Goal: Information Seeking & Learning: Compare options

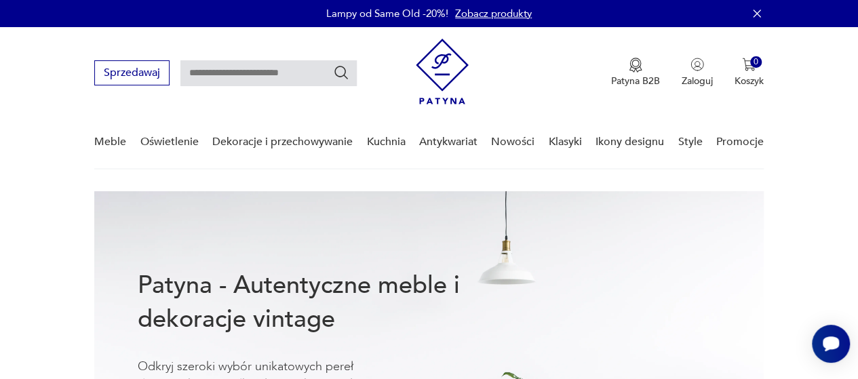
click at [827, 147] on nav "Sprzedawaj Patyna B2B Zaloguj 0 Koszyk Twój koszyk ( 0 ) Brak produktów w koszy…" at bounding box center [429, 98] width 858 height 142
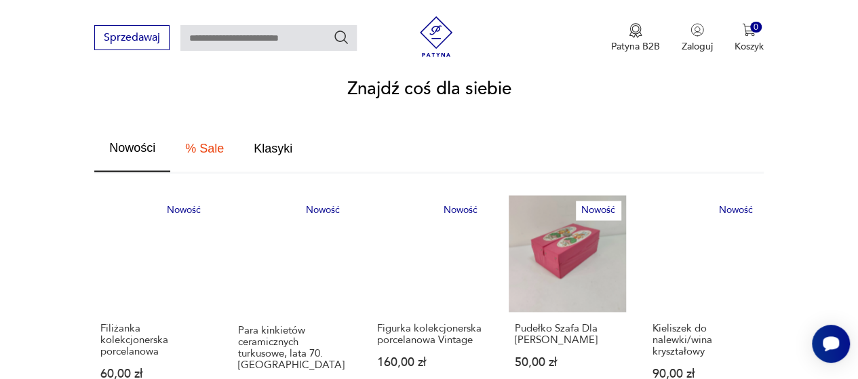
scroll to position [791, 0]
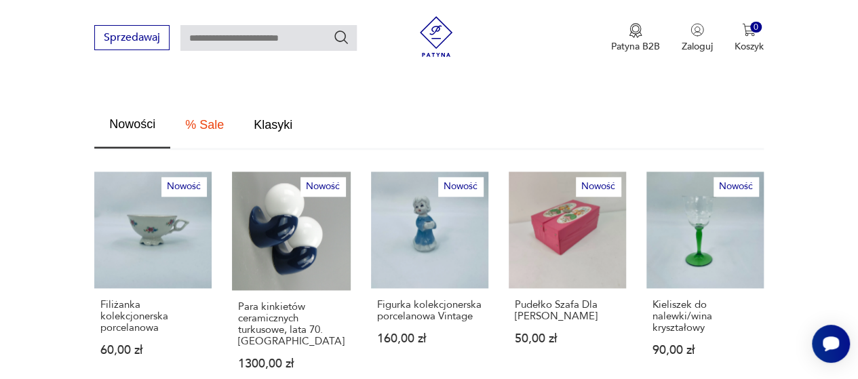
click at [133, 118] on span "Nowości" at bounding box center [132, 124] width 46 height 12
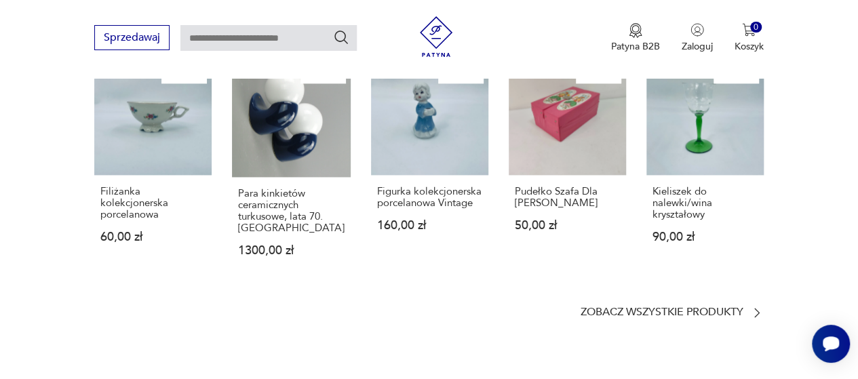
scroll to position [1017, 0]
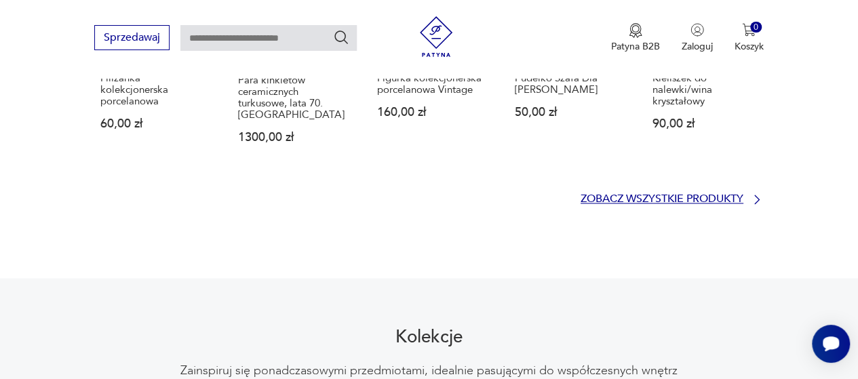
click at [670, 195] on p "Zobacz wszystkie produkty" at bounding box center [661, 199] width 163 height 9
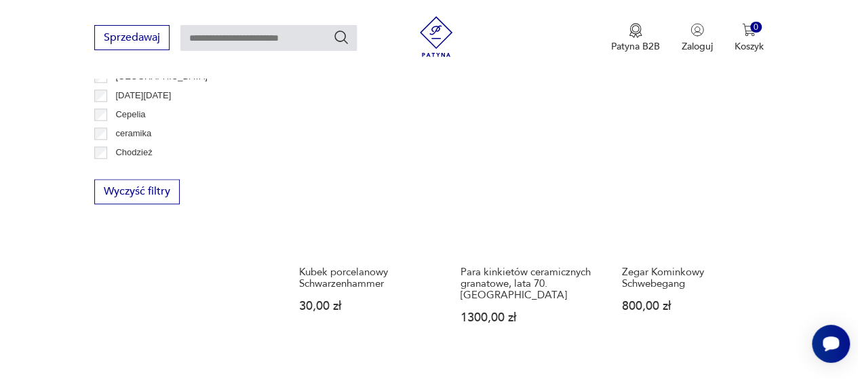
scroll to position [852, 0]
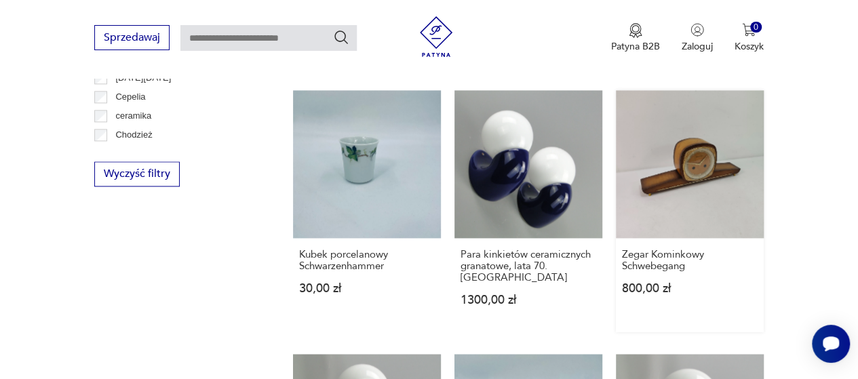
click at [674, 138] on link "Zegar Kominkowy Schwebegang 800,00 zł" at bounding box center [690, 211] width 148 height 242
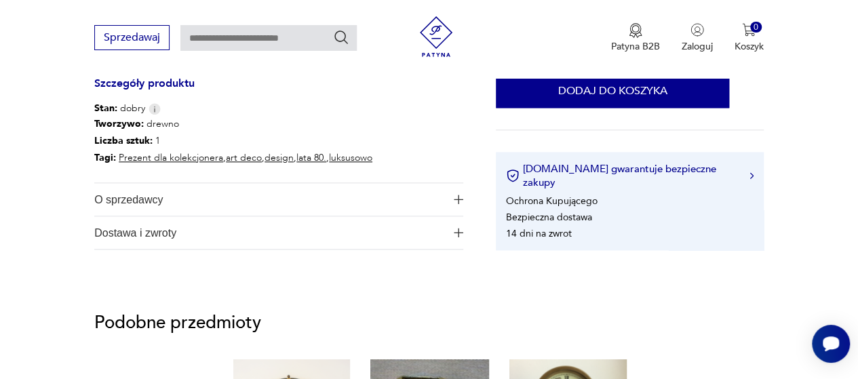
scroll to position [791, 0]
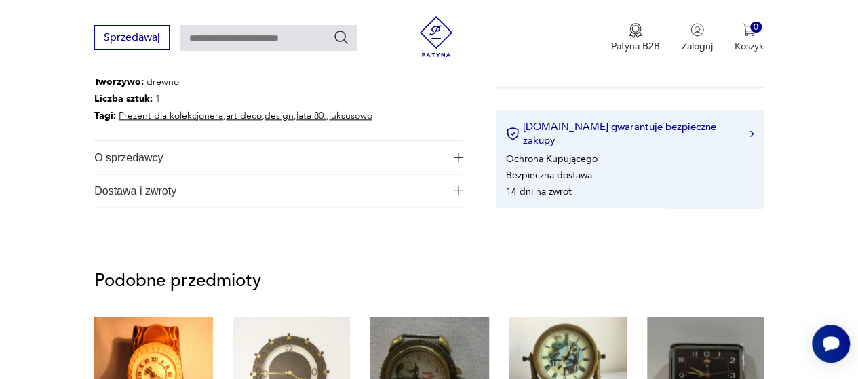
click at [142, 158] on span "O sprzedawcy" at bounding box center [269, 157] width 351 height 33
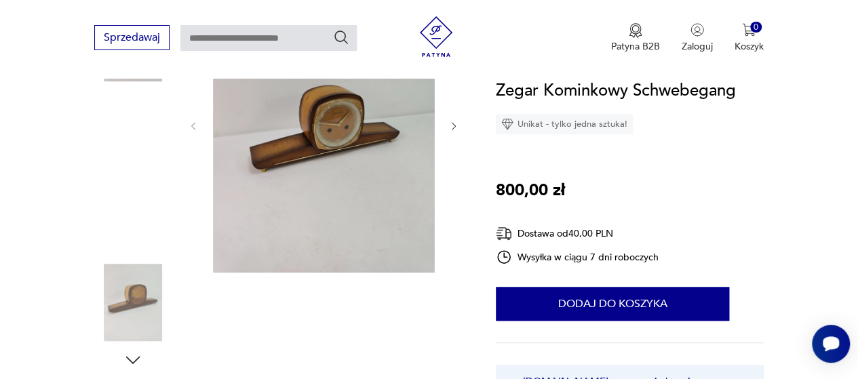
scroll to position [0, 0]
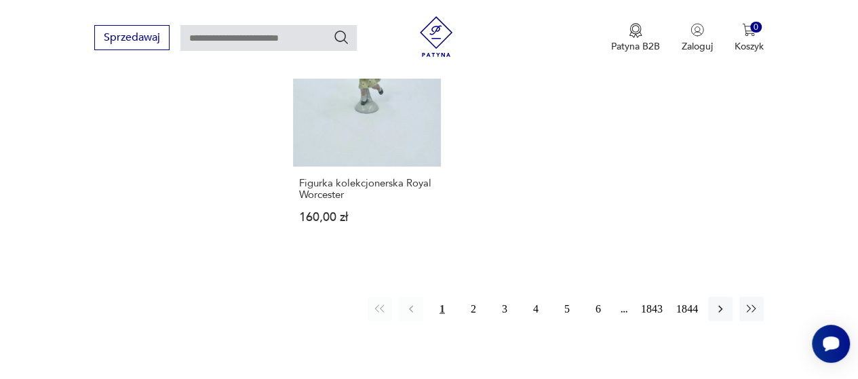
scroll to position [1730, 0]
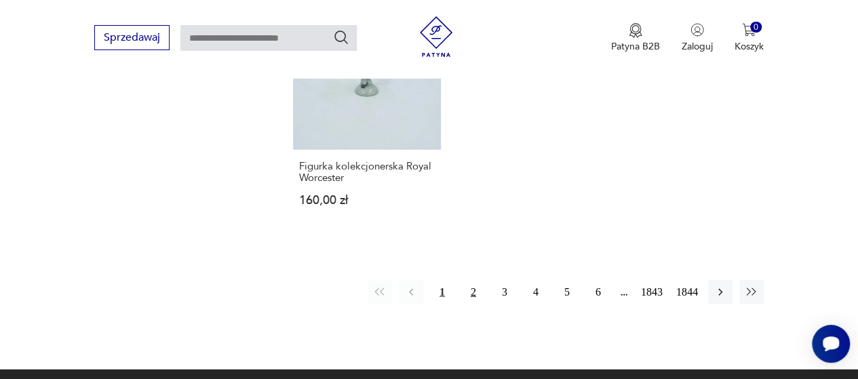
click at [473, 280] on button "2" at bounding box center [473, 292] width 24 height 24
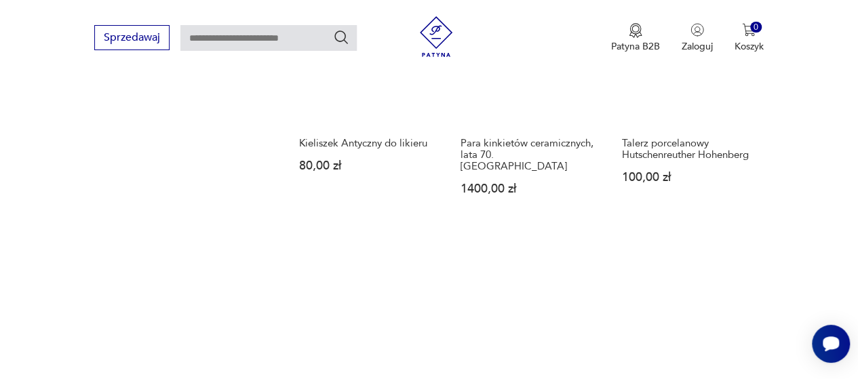
scroll to position [1192, 0]
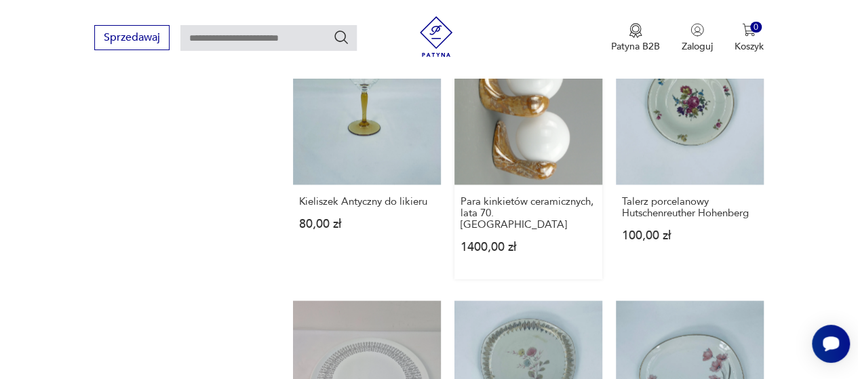
click at [530, 112] on link "Para kinkietów ceramicznych, lata 70. Polska 1400,00 zł" at bounding box center [528, 158] width 148 height 242
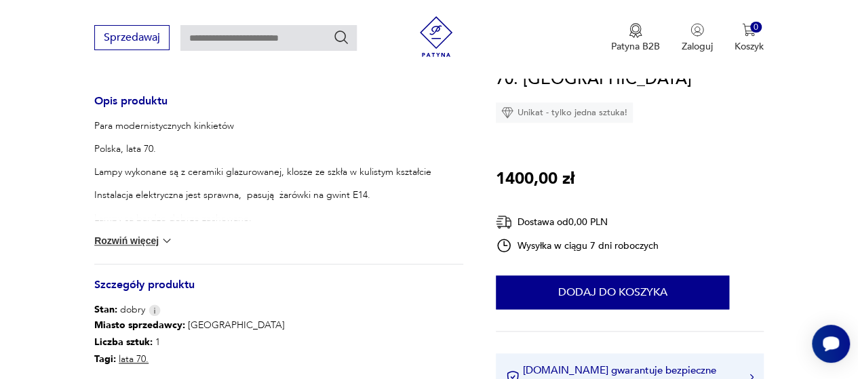
scroll to position [678, 0]
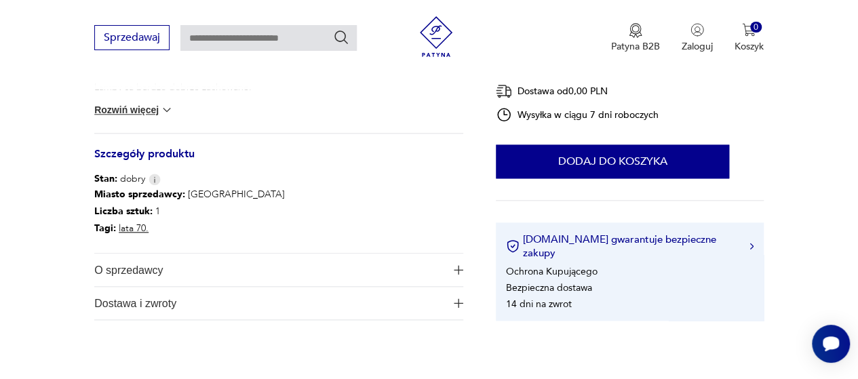
click at [140, 269] on span "O sprzedawcy" at bounding box center [269, 270] width 351 height 33
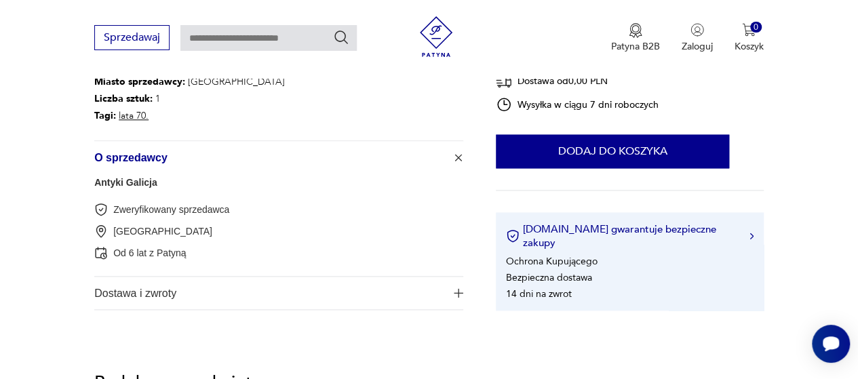
scroll to position [1017, 0]
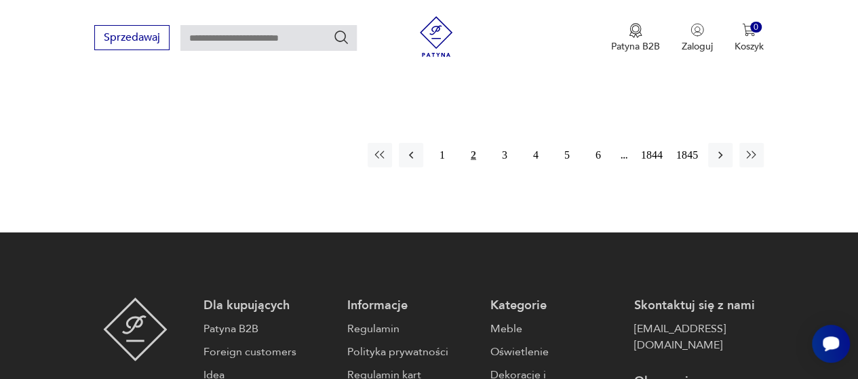
scroll to position [1730, 0]
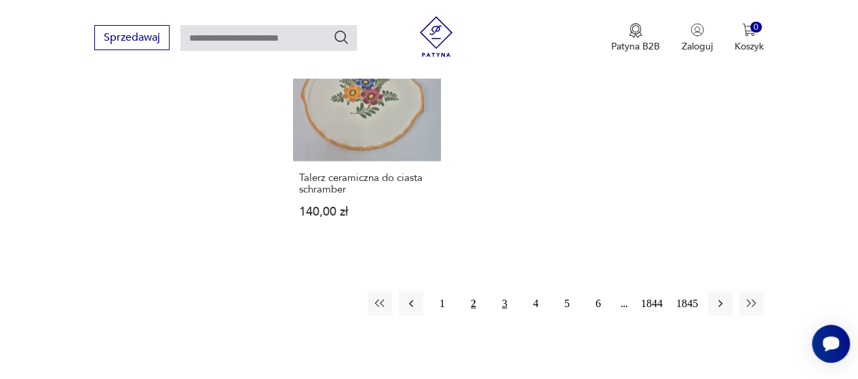
click at [503, 292] on button "3" at bounding box center [504, 304] width 24 height 24
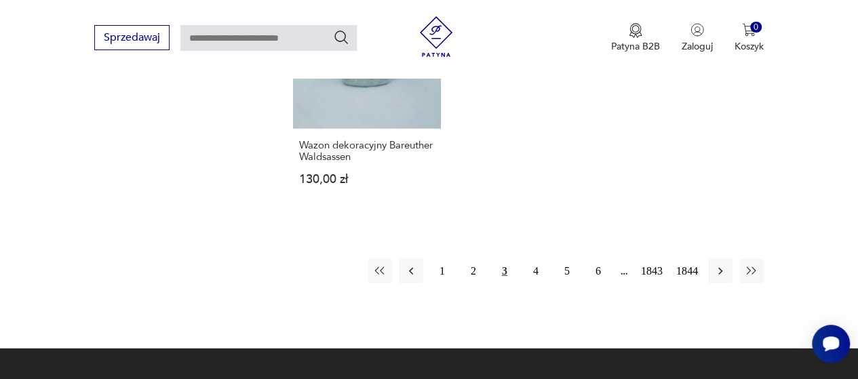
scroll to position [1757, 0]
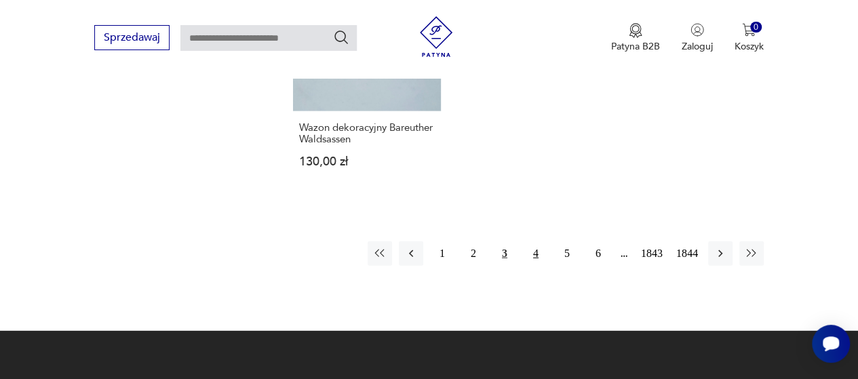
click at [534, 241] on button "4" at bounding box center [535, 253] width 24 height 24
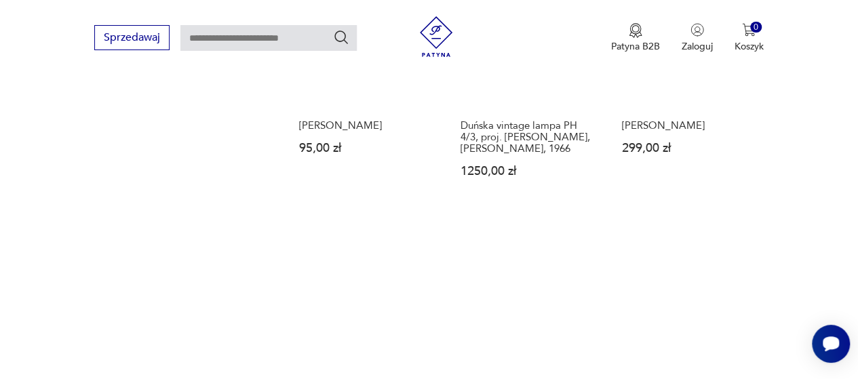
scroll to position [1757, 0]
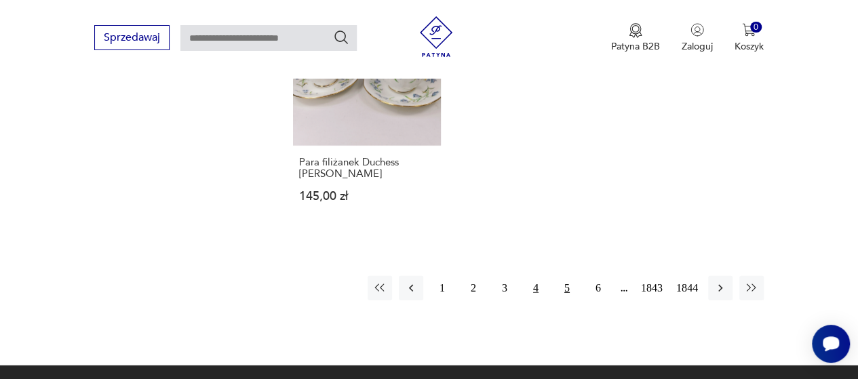
click at [565, 276] on button "5" at bounding box center [567, 288] width 24 height 24
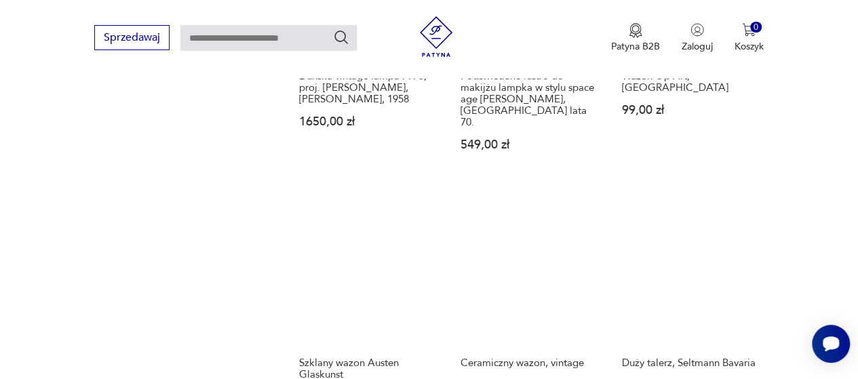
scroll to position [1079, 0]
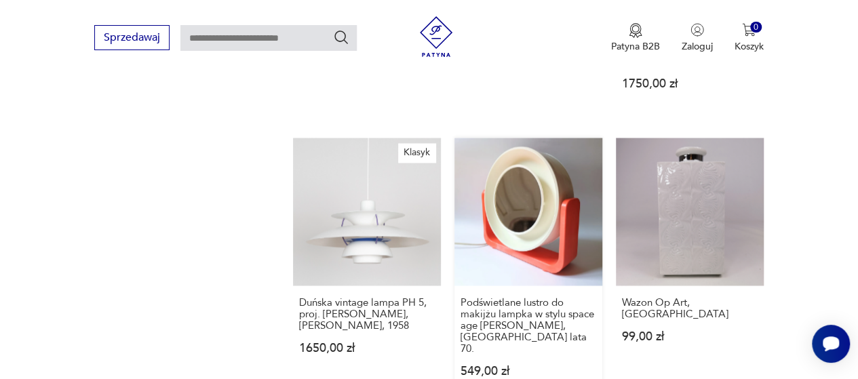
click at [530, 201] on link "Podświetlane lustro do makijżu lampka w stylu space age [PERSON_NAME],[GEOGRAPH…" at bounding box center [528, 270] width 148 height 265
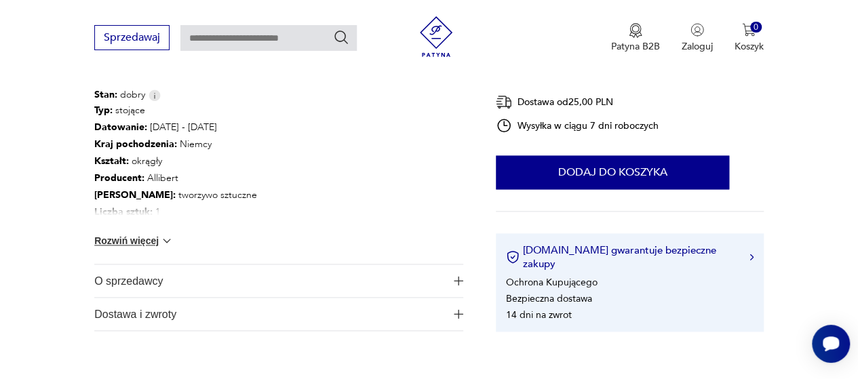
scroll to position [791, 0]
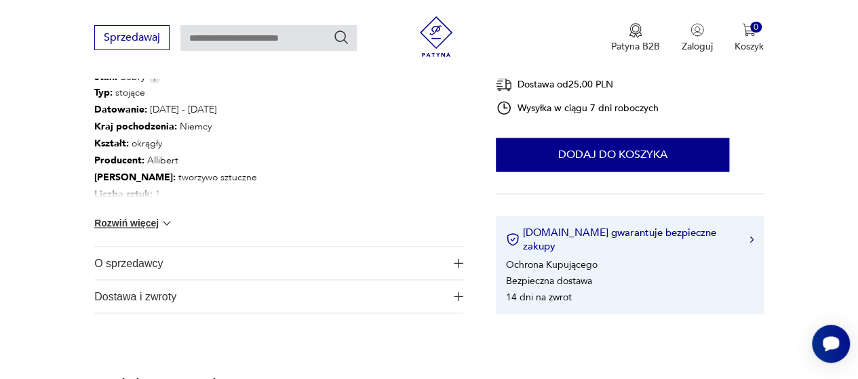
click at [147, 250] on span "O sprzedawcy" at bounding box center [269, 263] width 351 height 33
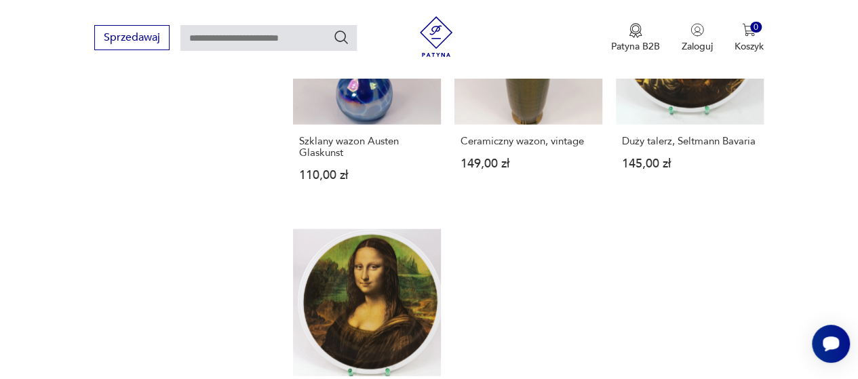
scroll to position [1753, 0]
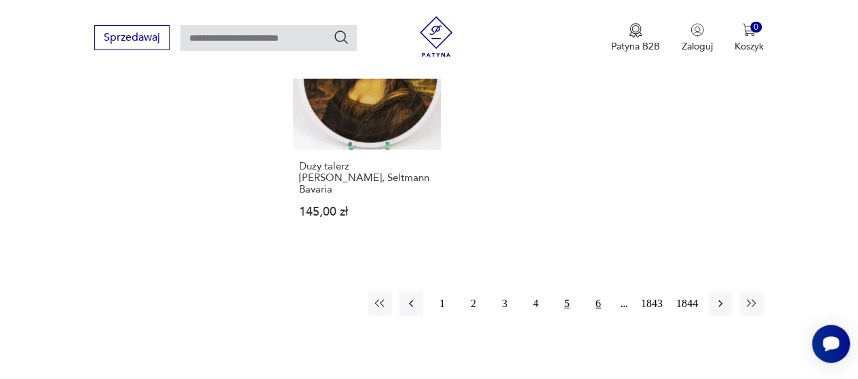
click at [598, 292] on button "6" at bounding box center [598, 304] width 24 height 24
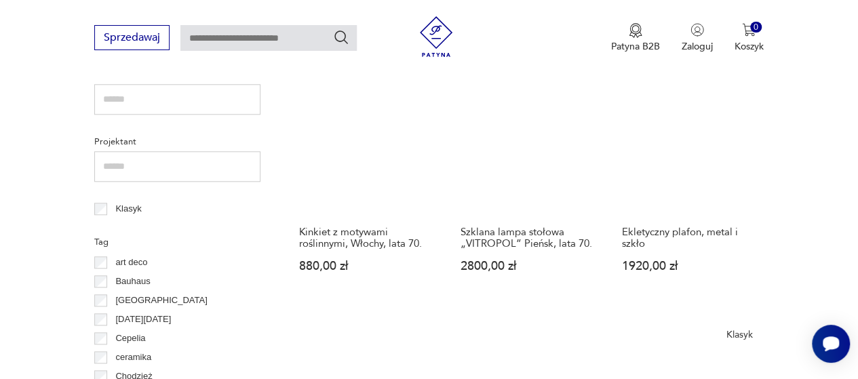
scroll to position [627, 0]
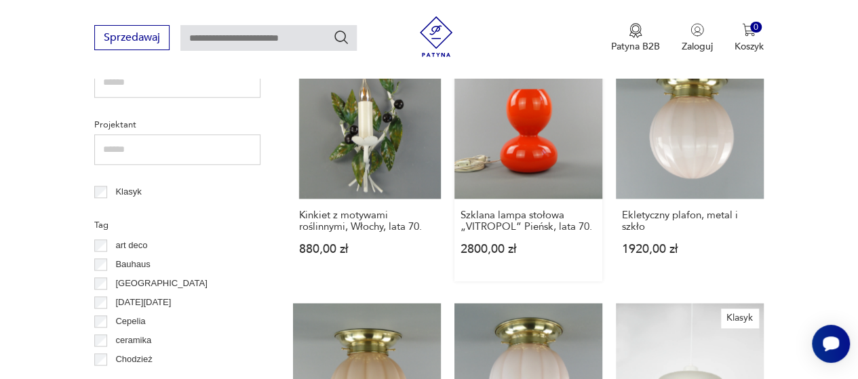
click at [532, 124] on link "Szklana lampa stołowa „VITROPOL” Pieńsk, lata 70. 2800,00 zł" at bounding box center [528, 166] width 148 height 231
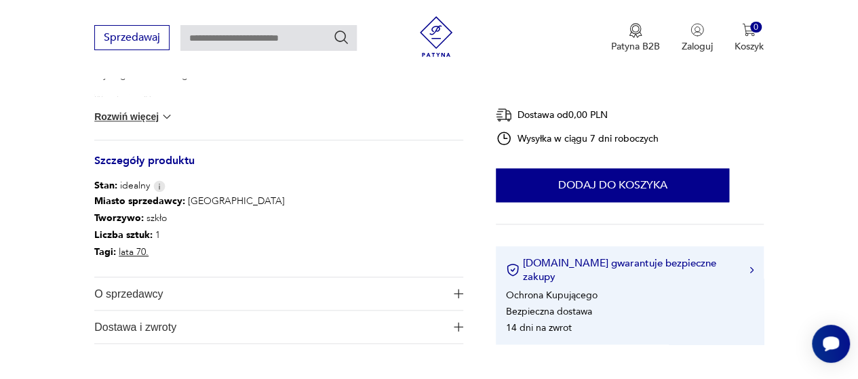
scroll to position [678, 0]
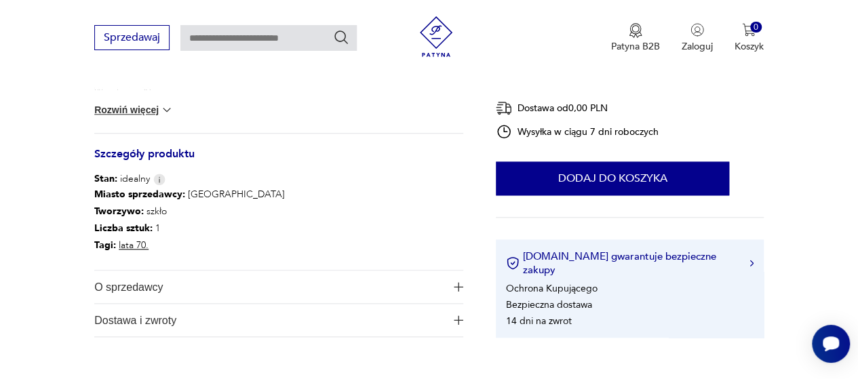
click at [130, 287] on span "O sprzedawcy" at bounding box center [269, 287] width 351 height 33
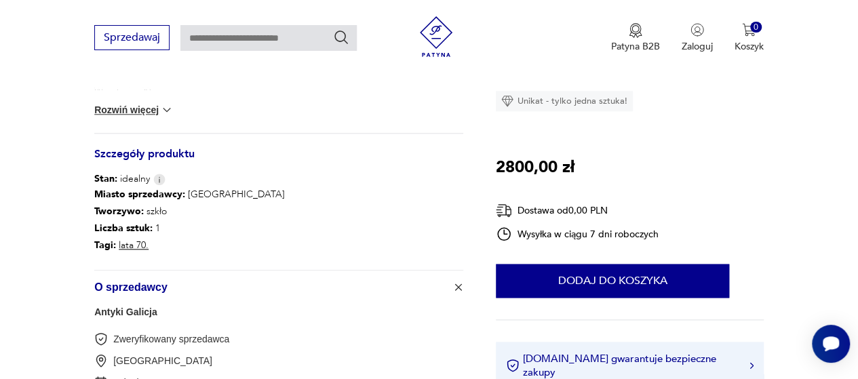
click at [134, 311] on link "Antyki Galicja" at bounding box center [125, 311] width 63 height 11
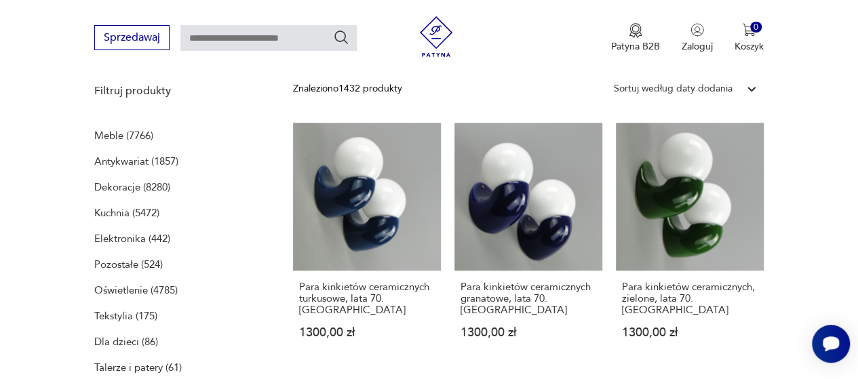
scroll to position [279, 0]
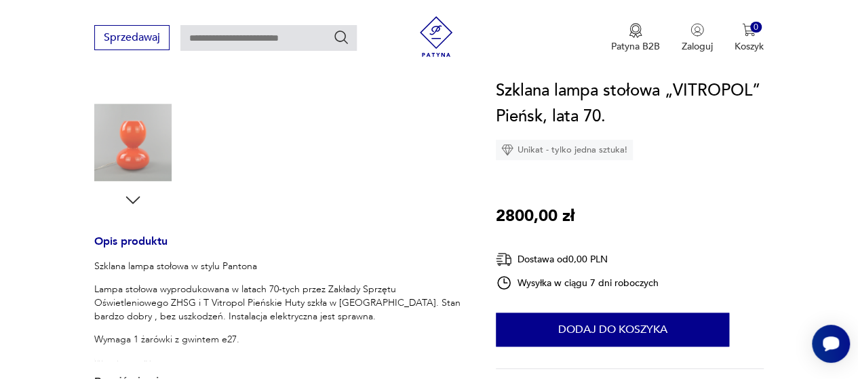
scroll to position [113, 0]
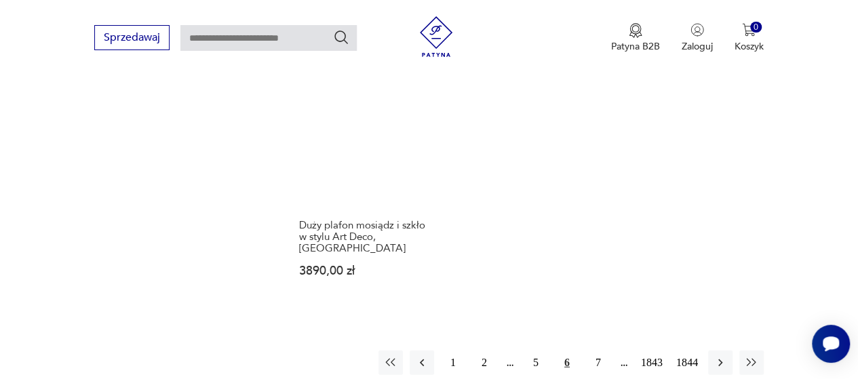
scroll to position [1866, 0]
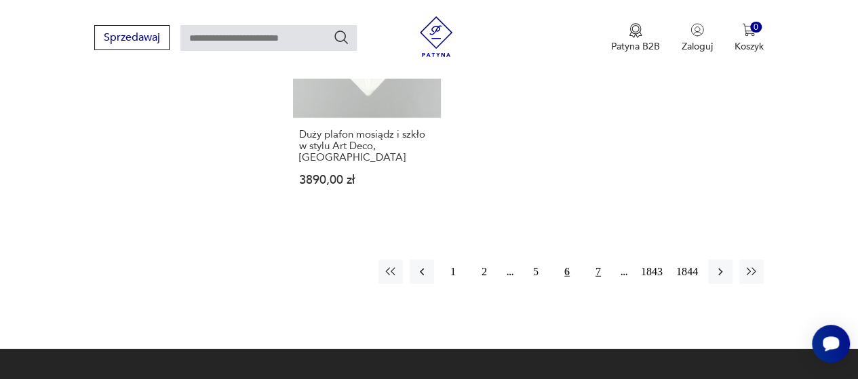
click at [598, 260] on button "7" at bounding box center [598, 272] width 24 height 24
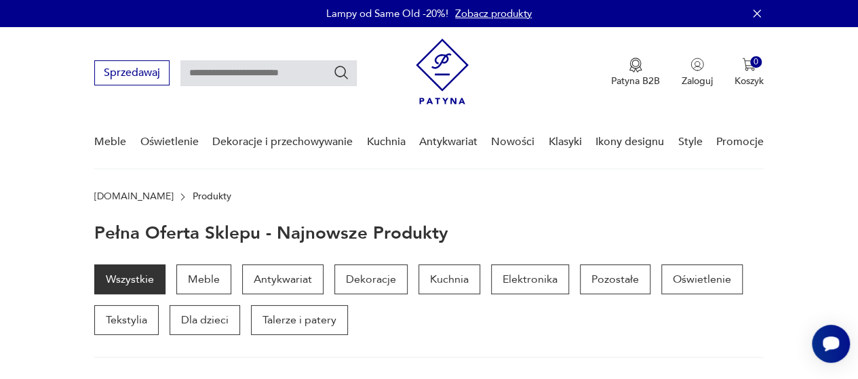
click at [697, 277] on p "Oświetlenie" at bounding box center [701, 279] width 81 height 30
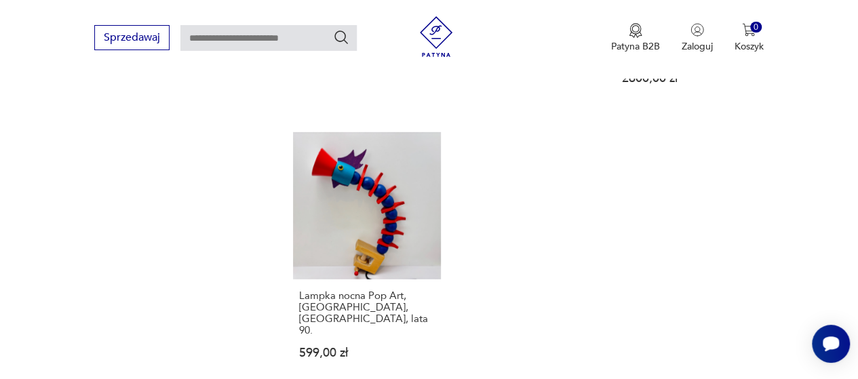
scroll to position [1943, 0]
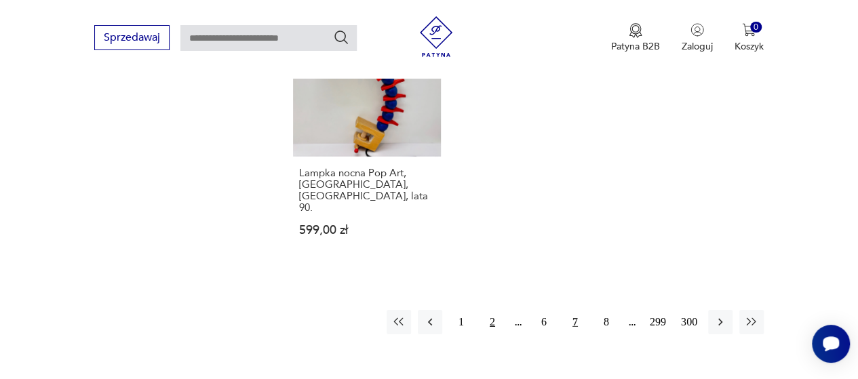
click at [492, 310] on button "2" at bounding box center [492, 322] width 24 height 24
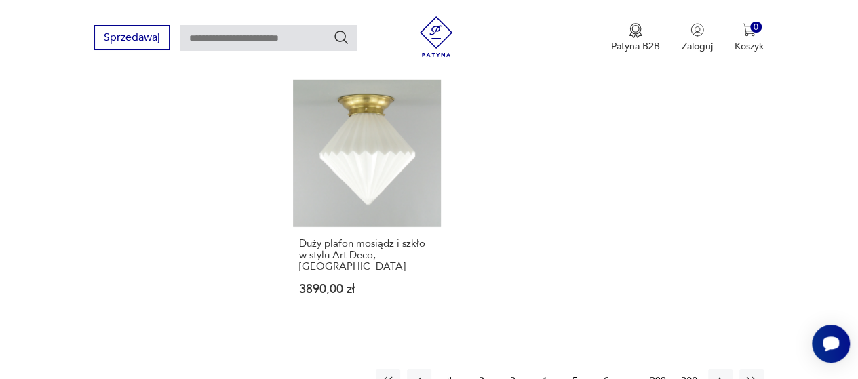
scroll to position [2054, 0]
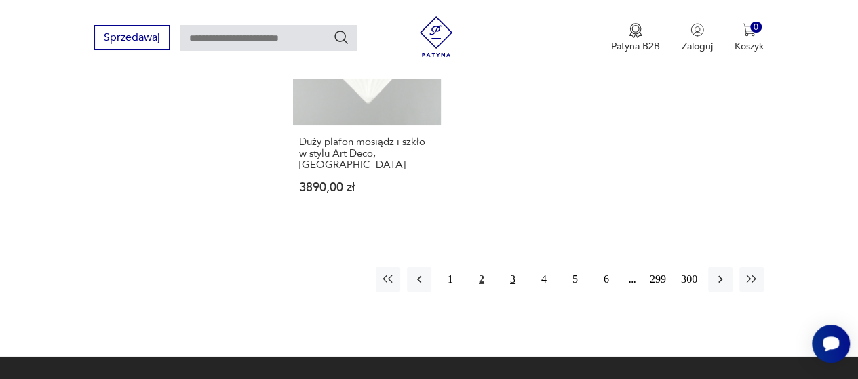
click at [510, 267] on button "3" at bounding box center [512, 279] width 24 height 24
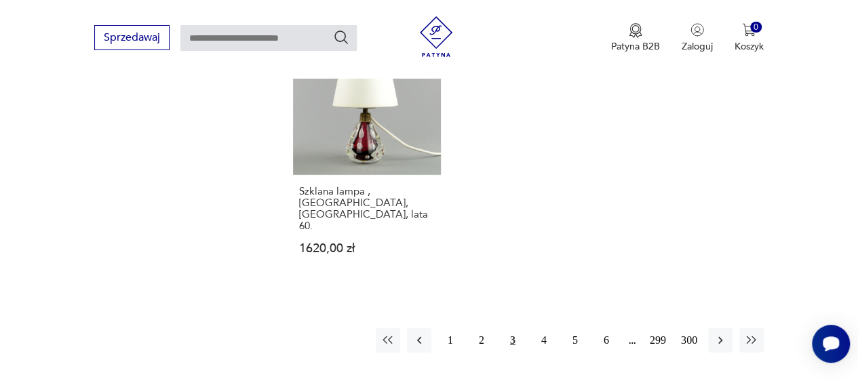
scroll to position [1942, 0]
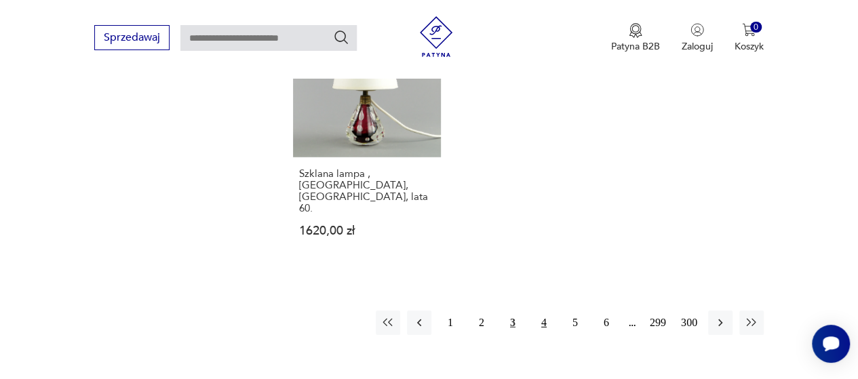
click at [542, 311] on button "4" at bounding box center [544, 323] width 24 height 24
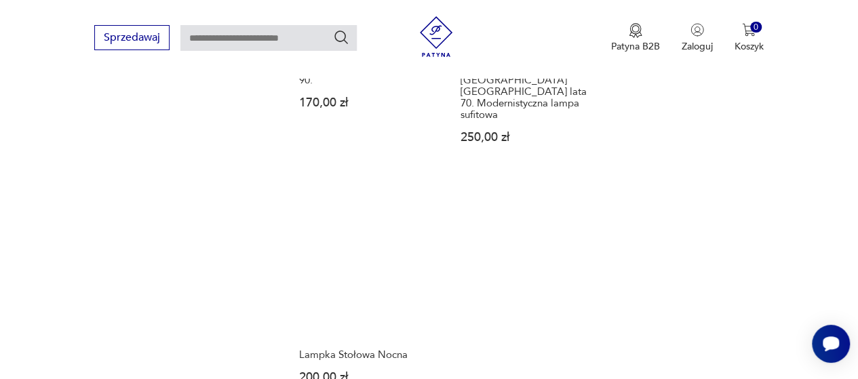
scroll to position [1942, 0]
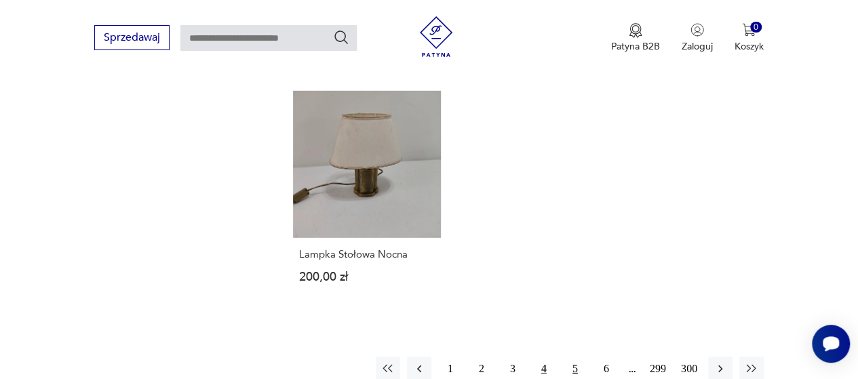
click at [575, 357] on button "5" at bounding box center [575, 369] width 24 height 24
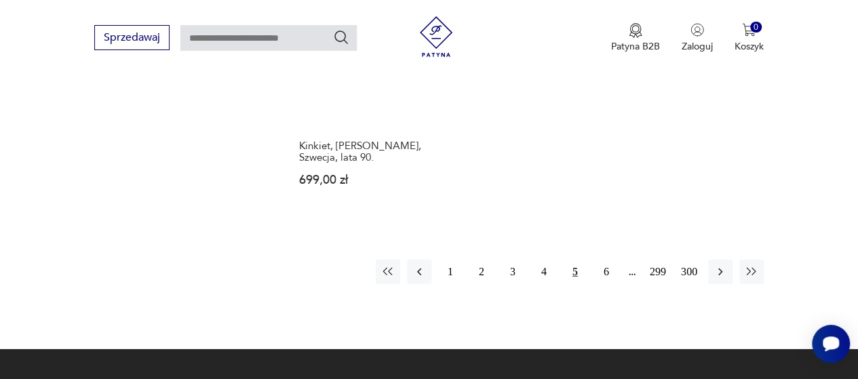
scroll to position [1942, 0]
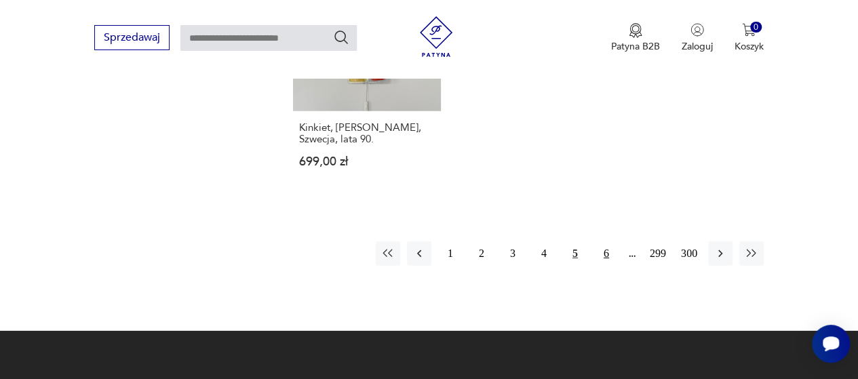
click at [605, 241] on button "6" at bounding box center [606, 253] width 24 height 24
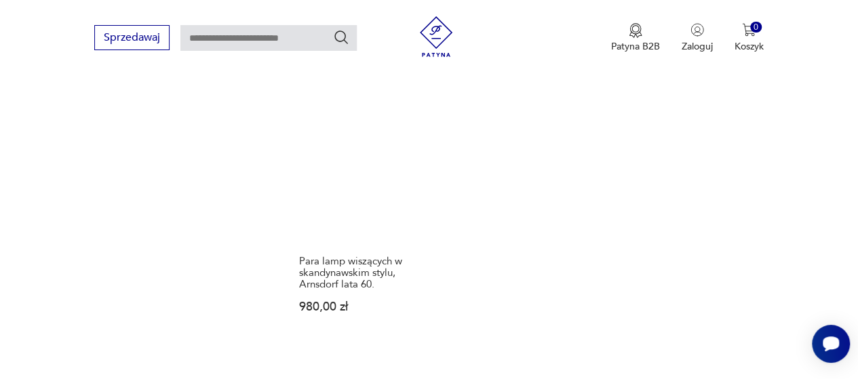
scroll to position [1942, 0]
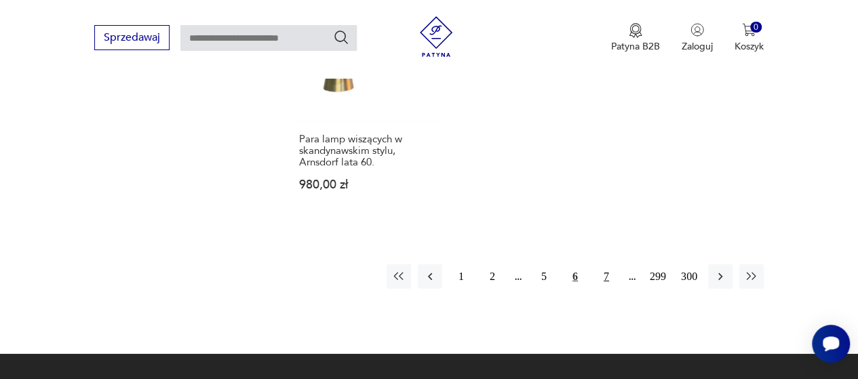
click at [605, 264] on button "7" at bounding box center [606, 276] width 24 height 24
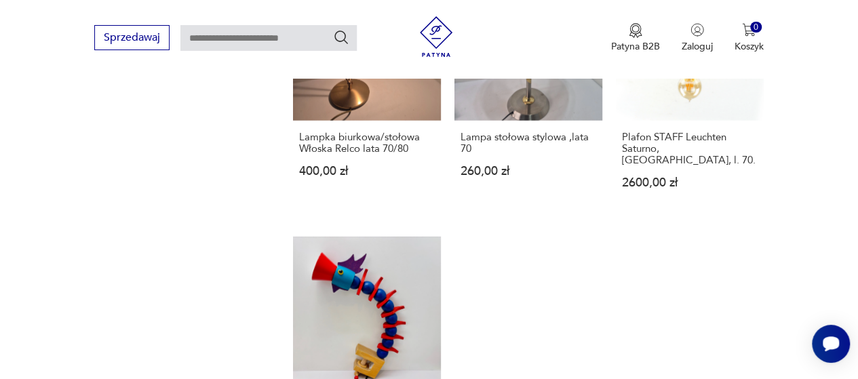
scroll to position [1942, 0]
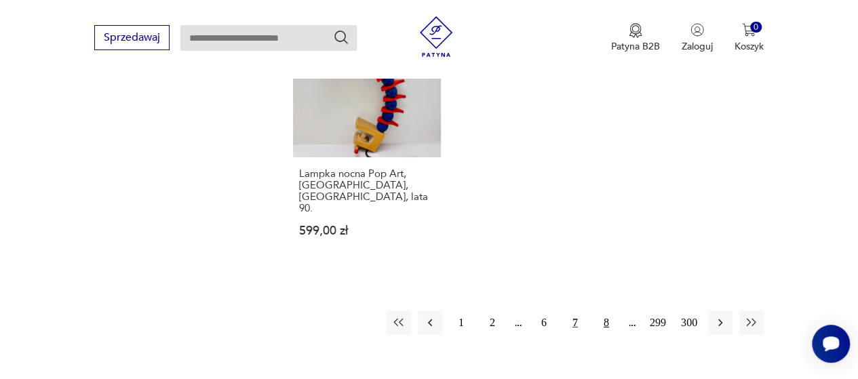
click at [607, 311] on button "8" at bounding box center [606, 323] width 24 height 24
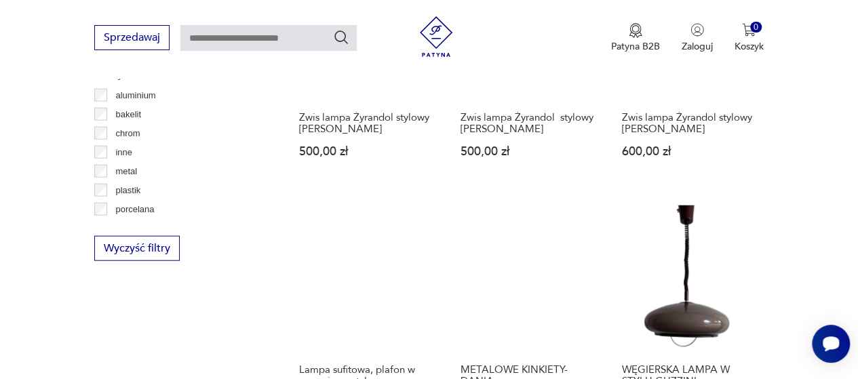
scroll to position [1490, 0]
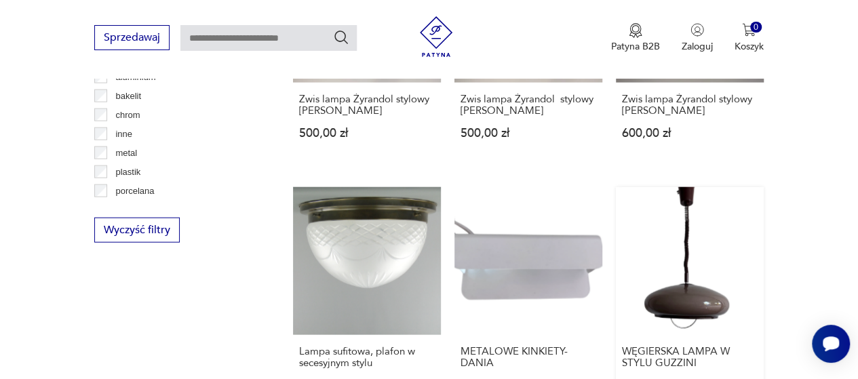
click at [679, 216] on link "WĘGIERSKA LAMPA W STYLU GUZZINI 789,00 zł" at bounding box center [690, 302] width 148 height 231
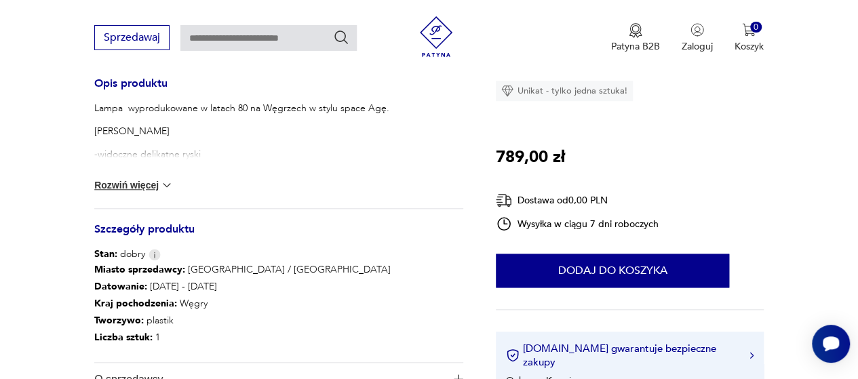
scroll to position [678, 0]
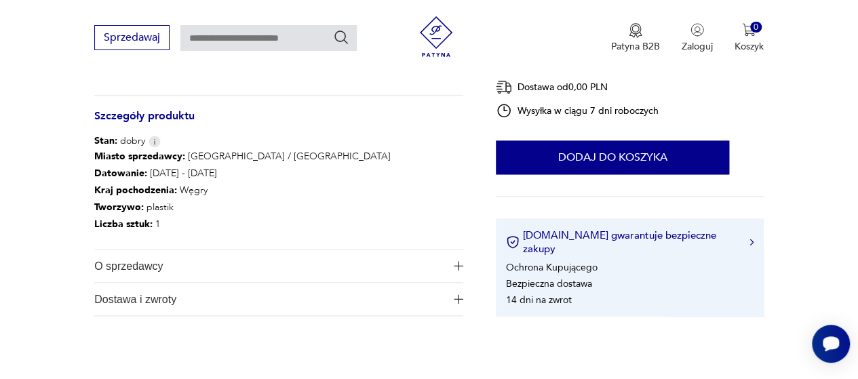
click at [137, 266] on span "O sprzedawcy" at bounding box center [269, 266] width 351 height 33
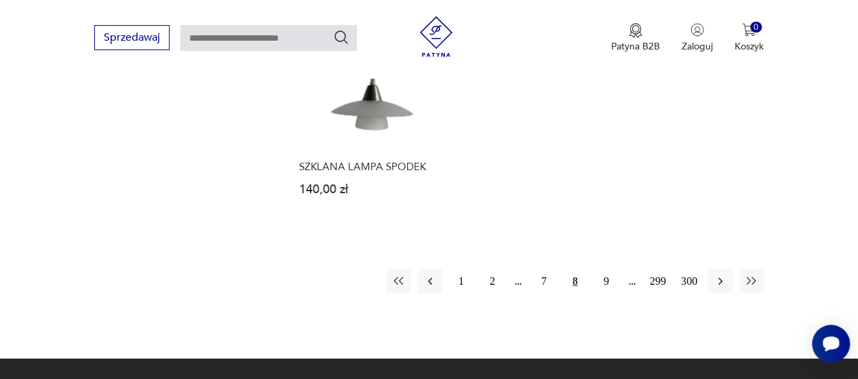
scroll to position [1944, 0]
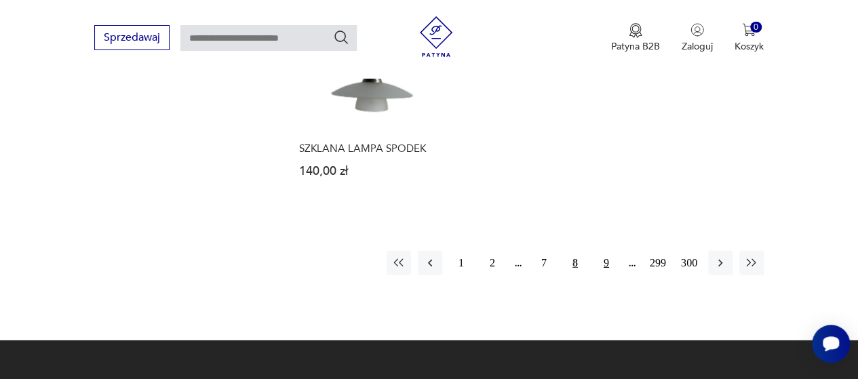
click at [605, 251] on button "9" at bounding box center [606, 263] width 24 height 24
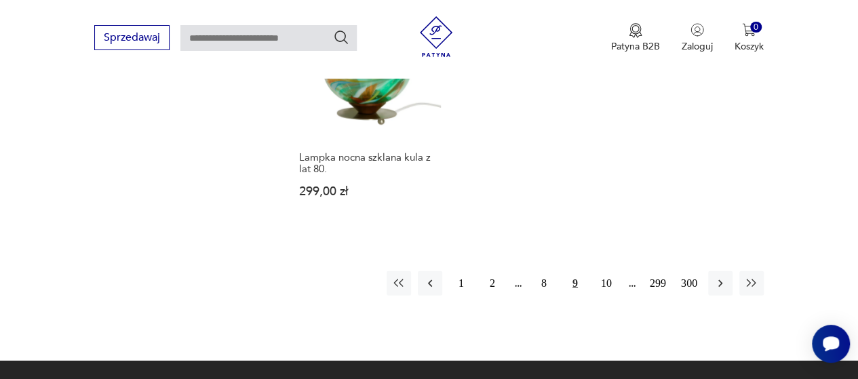
scroll to position [1942, 0]
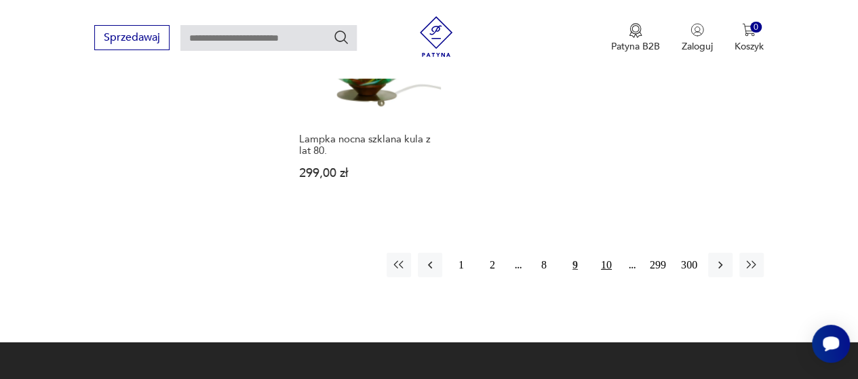
click at [607, 264] on button "10" at bounding box center [606, 265] width 24 height 24
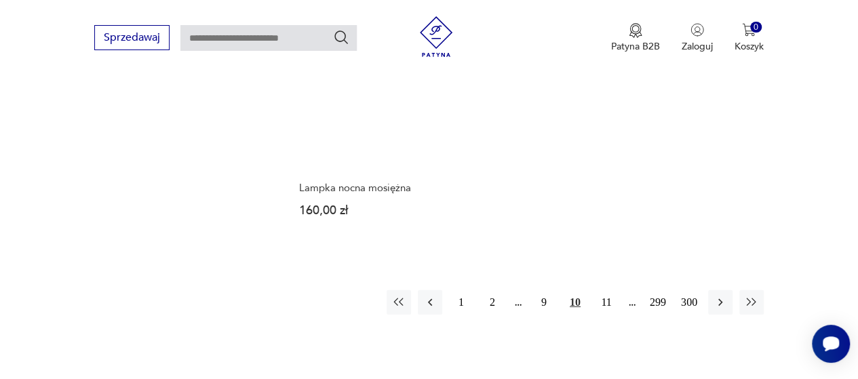
scroll to position [1942, 0]
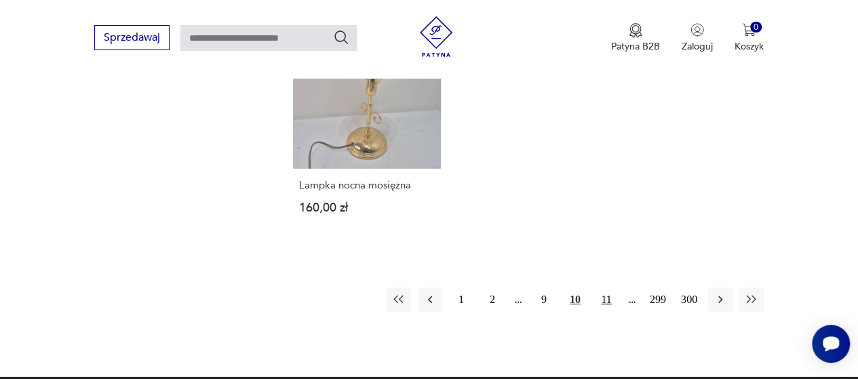
click at [606, 287] on button "11" at bounding box center [606, 299] width 24 height 24
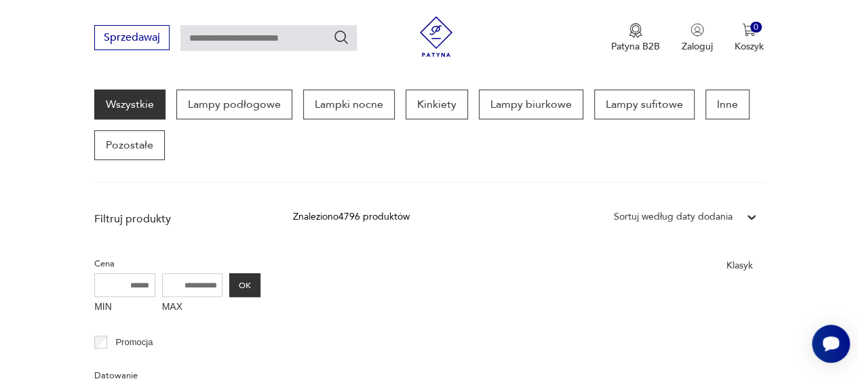
scroll to position [473, 0]
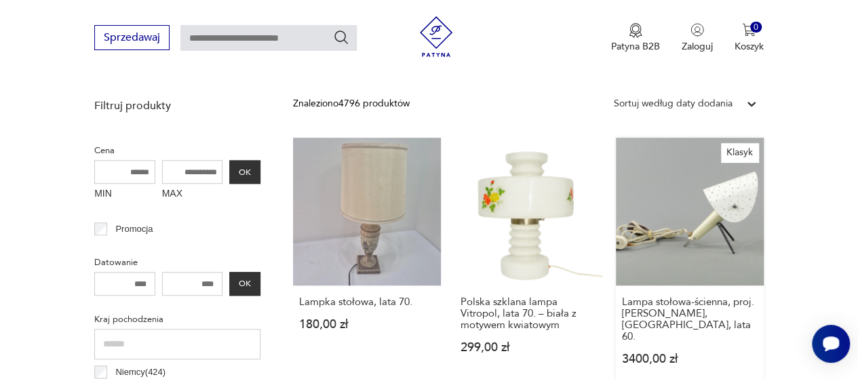
click at [673, 210] on link "Klasyk Lampa stołowa-ścienna, proj. [PERSON_NAME], [GEOGRAPHIC_DATA], lata 60. …" at bounding box center [690, 265] width 148 height 254
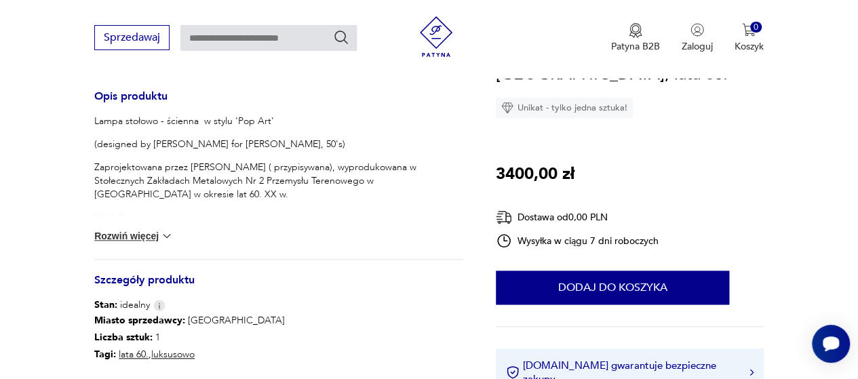
scroll to position [678, 0]
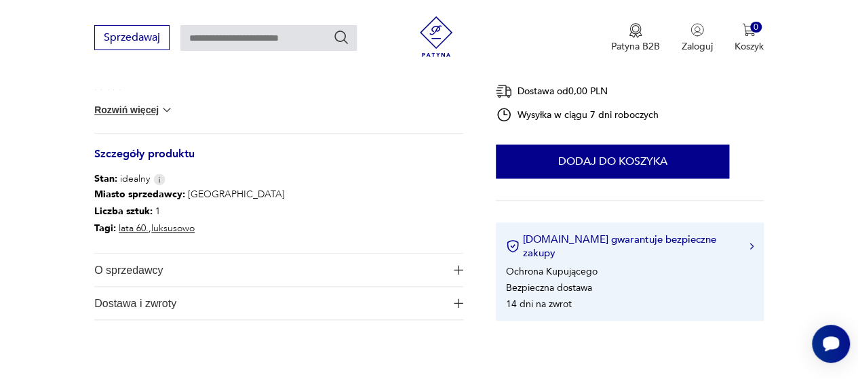
click at [137, 270] on span "O sprzedawcy" at bounding box center [269, 270] width 351 height 33
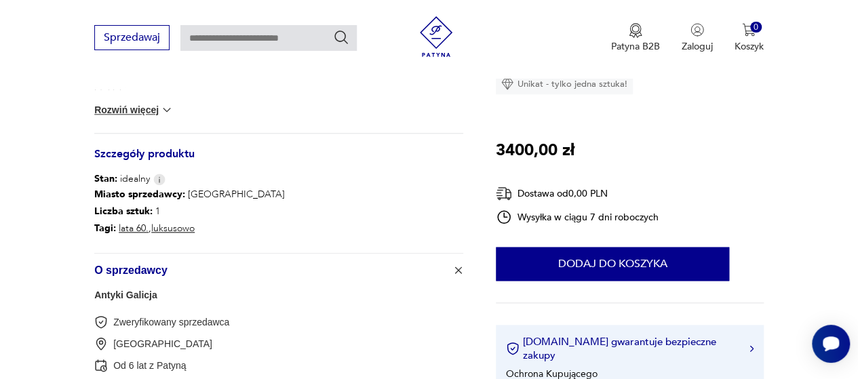
click at [60, 214] on section "Klasyk Opis produktu Lampa stołowo - ścienna w stylu 'Pop Art' (designed by [PE…" at bounding box center [429, 0] width 858 height 909
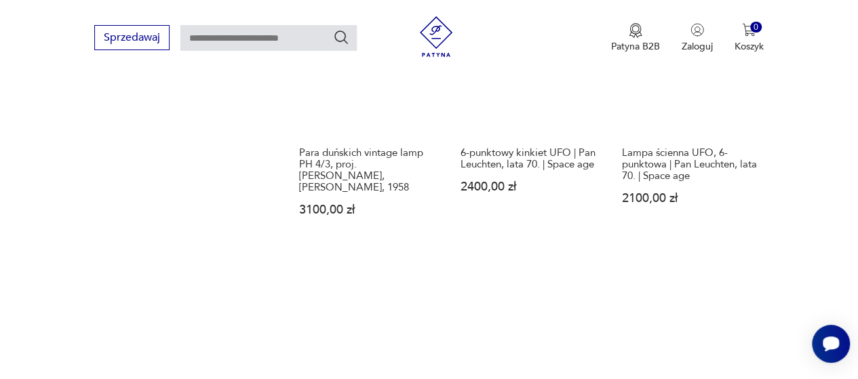
scroll to position [1937, 0]
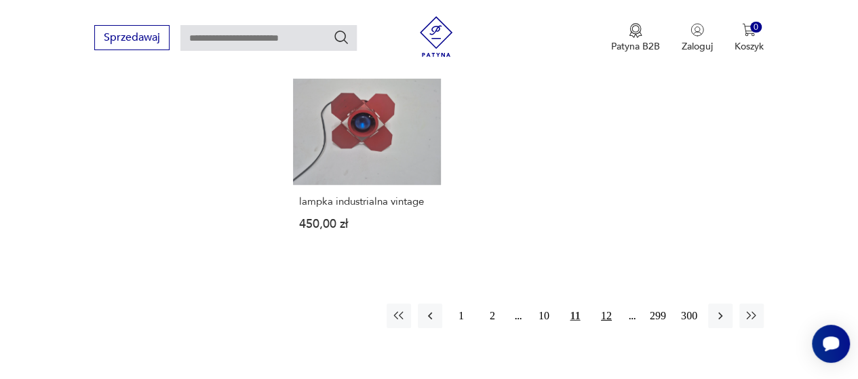
click at [608, 304] on button "12" at bounding box center [606, 316] width 24 height 24
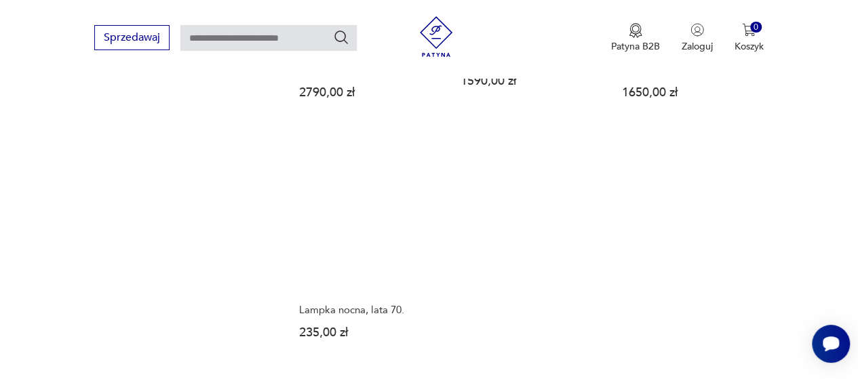
scroll to position [2054, 0]
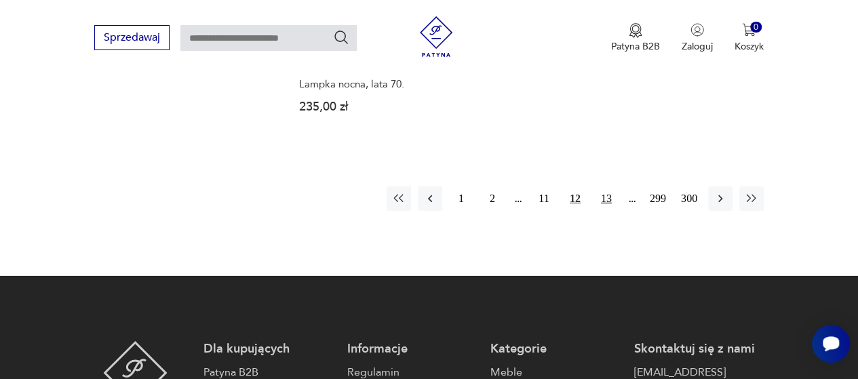
click at [606, 186] on button "13" at bounding box center [606, 198] width 24 height 24
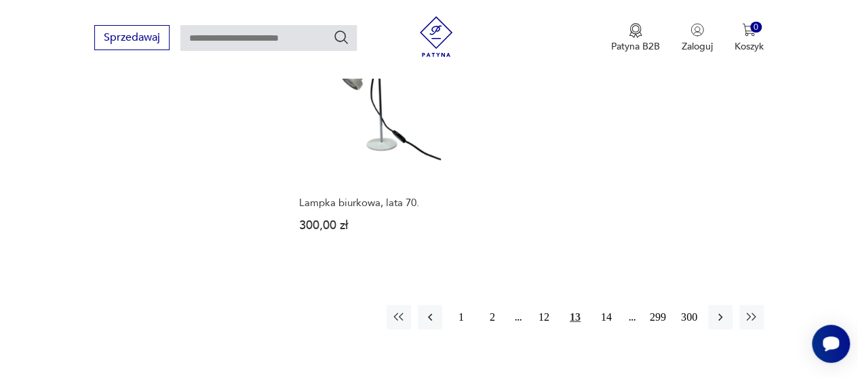
scroll to position [1942, 0]
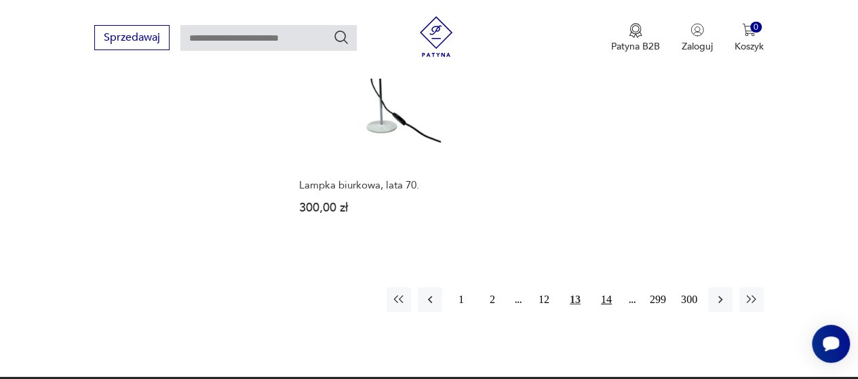
click at [607, 287] on button "14" at bounding box center [606, 299] width 24 height 24
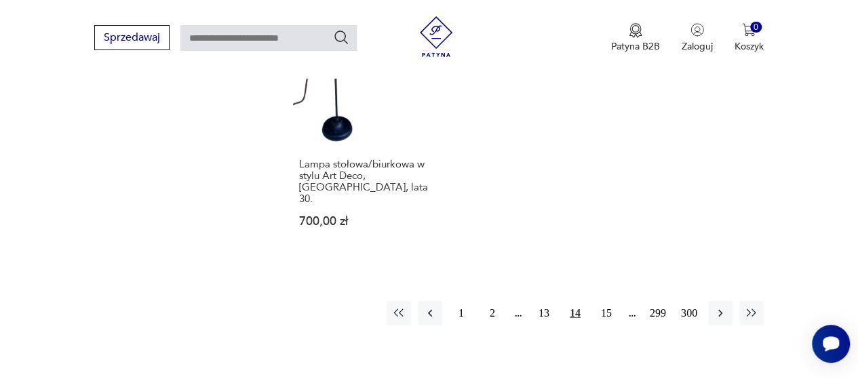
scroll to position [1942, 0]
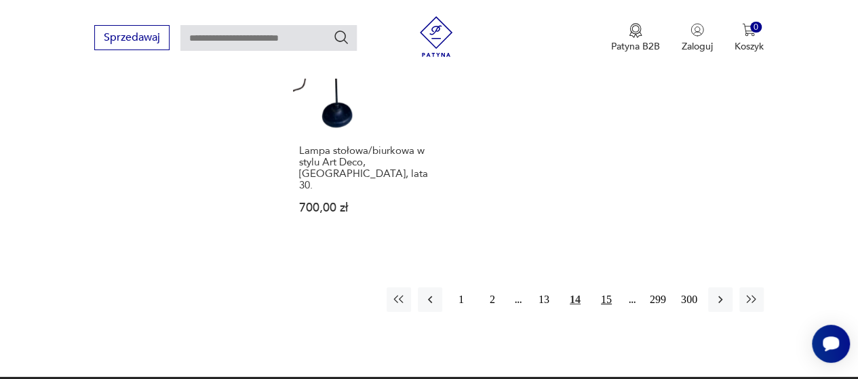
click at [608, 287] on button "15" at bounding box center [606, 299] width 24 height 24
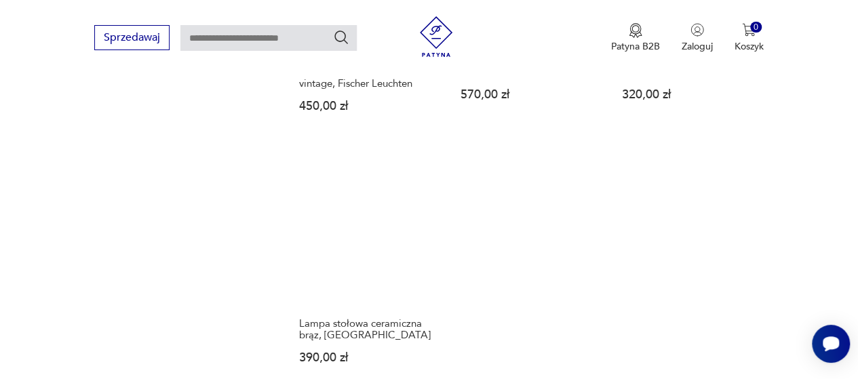
scroll to position [1942, 0]
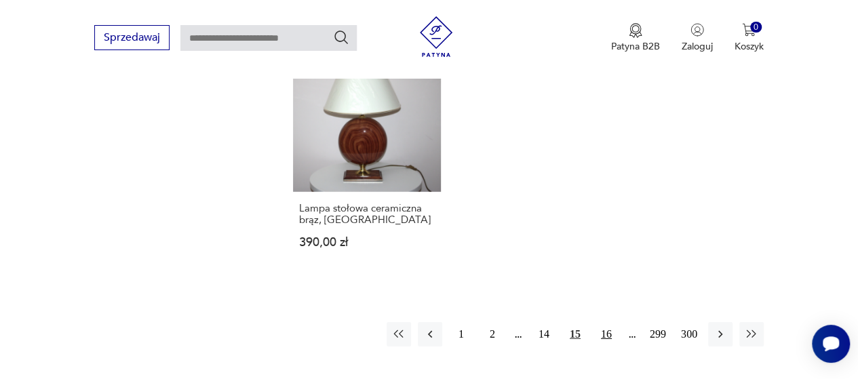
click at [605, 322] on button "16" at bounding box center [606, 334] width 24 height 24
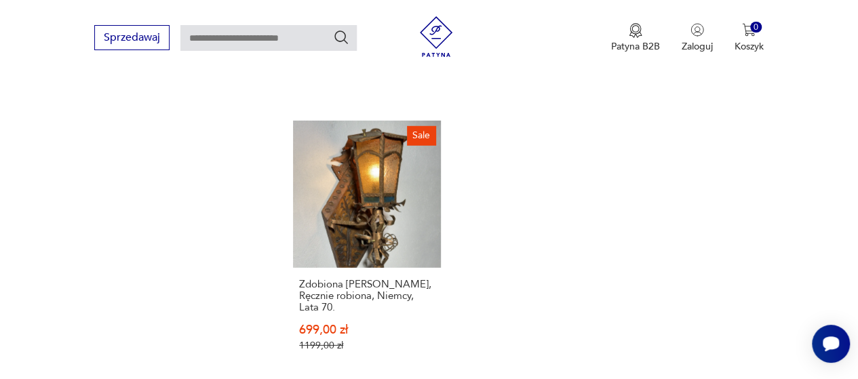
scroll to position [1942, 0]
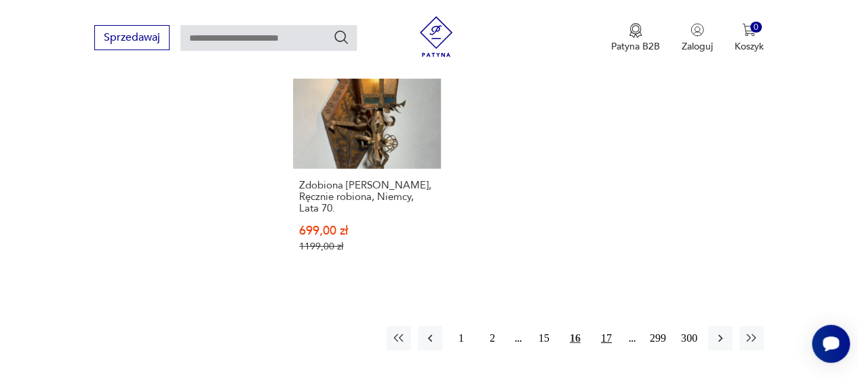
click at [602, 326] on button "17" at bounding box center [606, 338] width 24 height 24
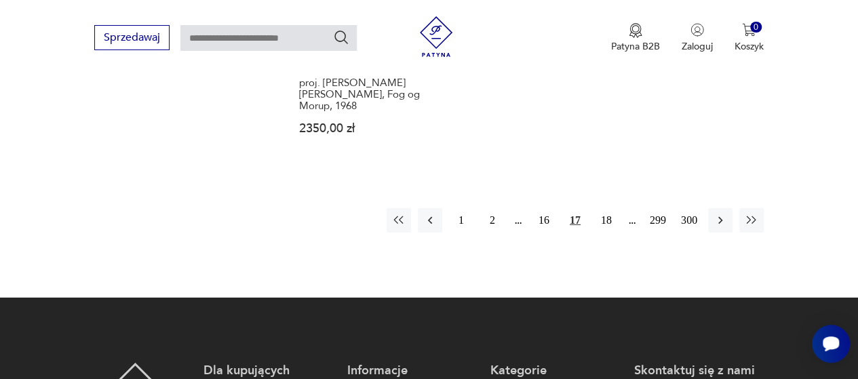
scroll to position [2054, 0]
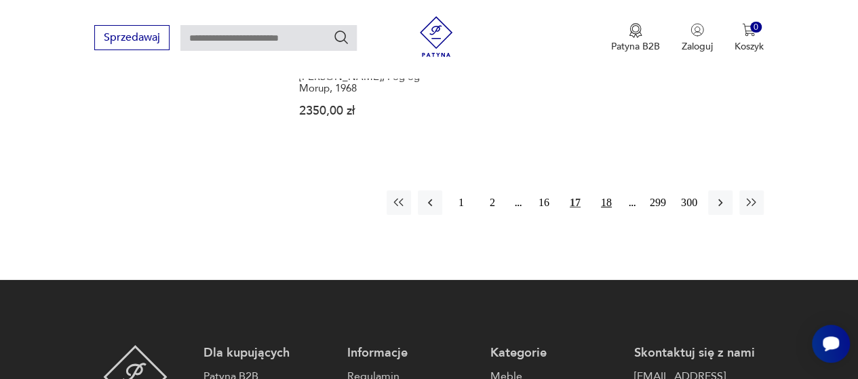
click at [605, 191] on button "18" at bounding box center [606, 203] width 24 height 24
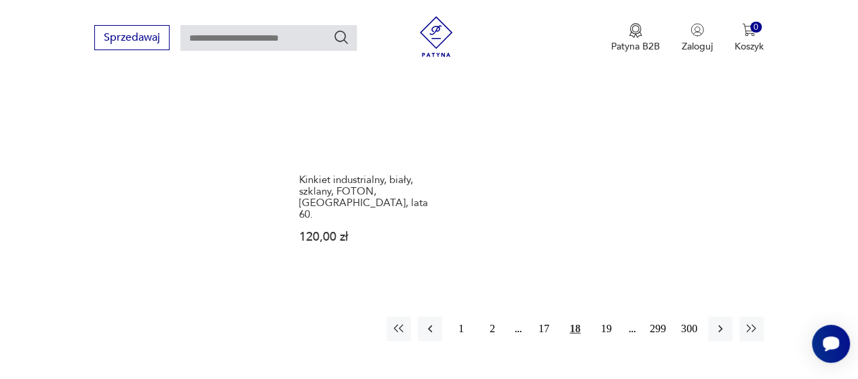
scroll to position [1942, 0]
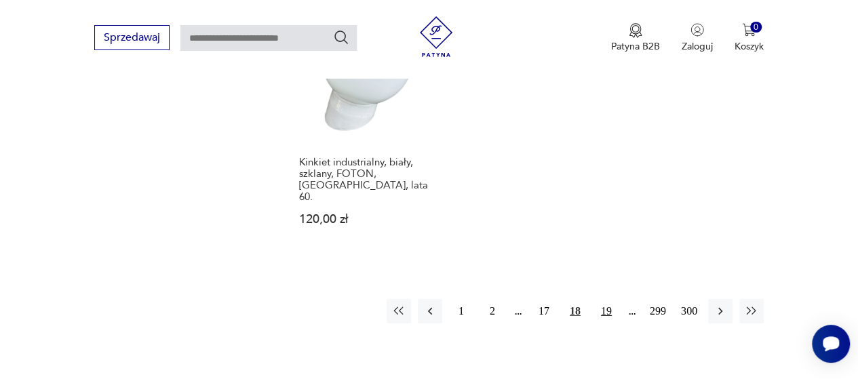
click at [605, 299] on button "19" at bounding box center [606, 311] width 24 height 24
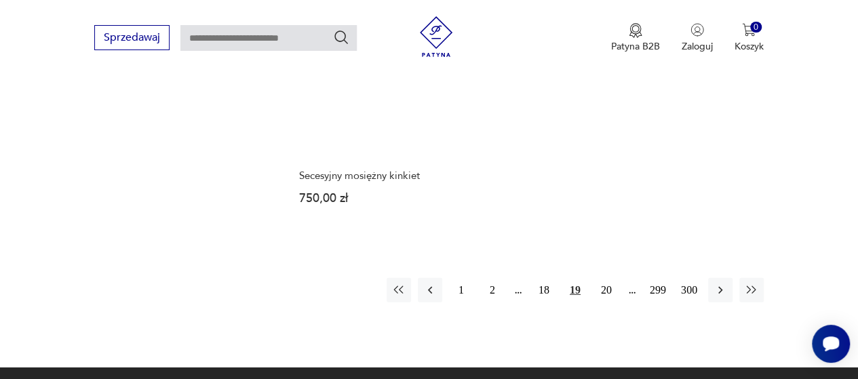
scroll to position [1942, 0]
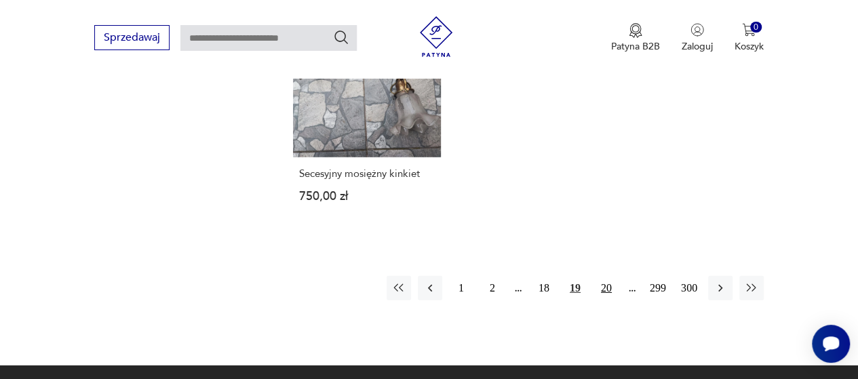
click at [603, 276] on button "20" at bounding box center [606, 288] width 24 height 24
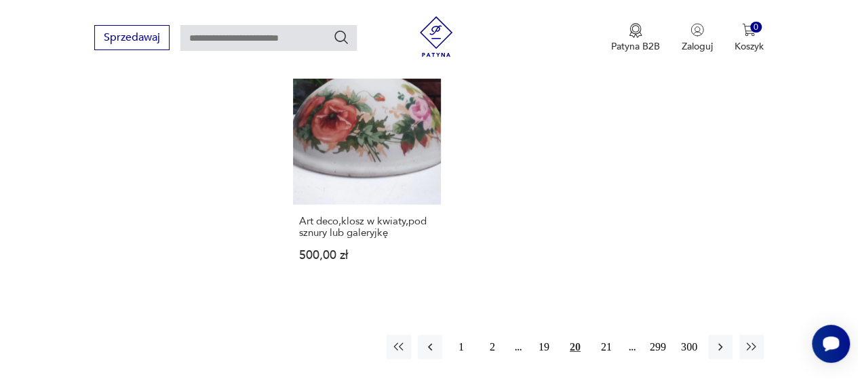
scroll to position [1942, 0]
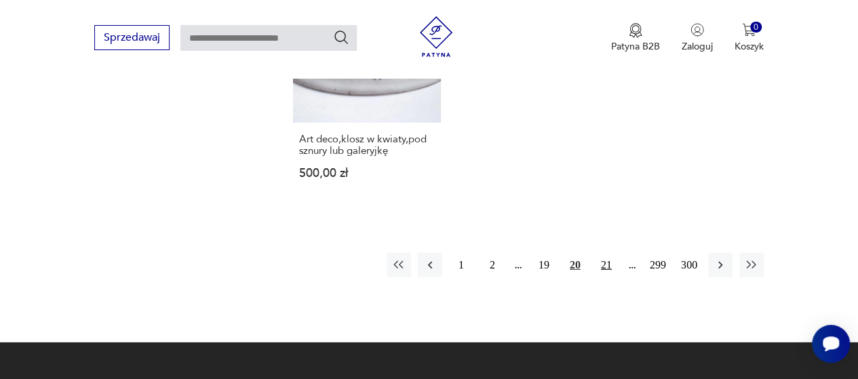
click at [603, 253] on button "21" at bounding box center [606, 265] width 24 height 24
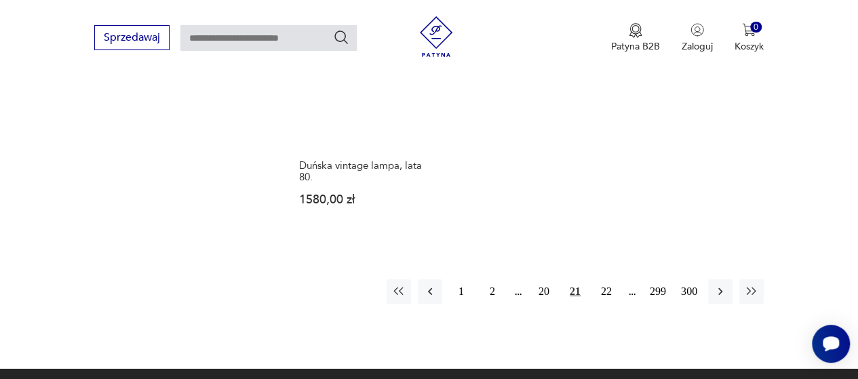
scroll to position [2054, 0]
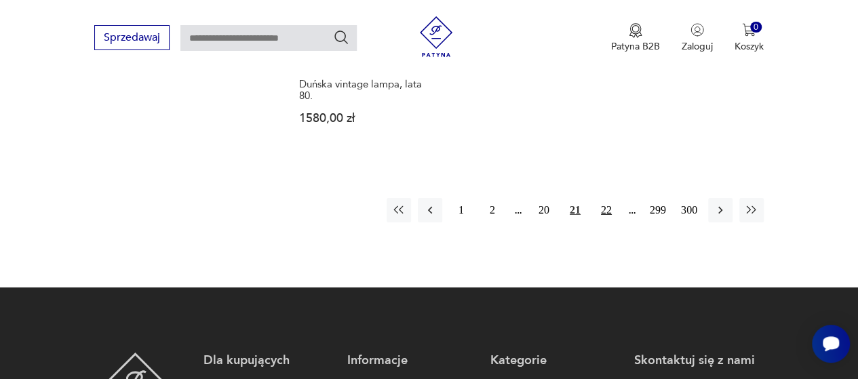
click at [605, 198] on button "22" at bounding box center [606, 210] width 24 height 24
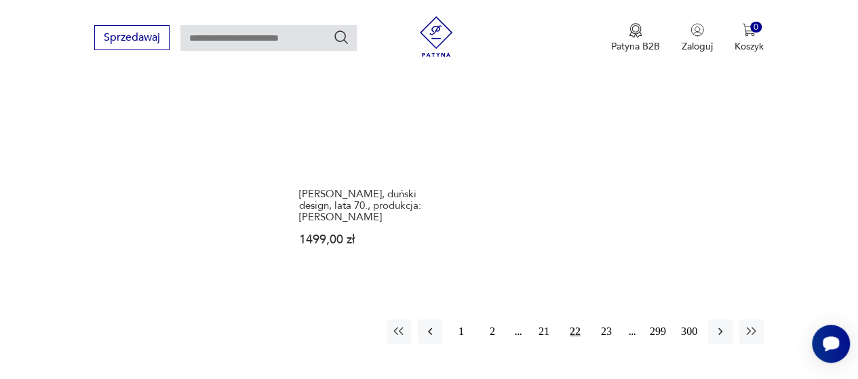
scroll to position [2054, 0]
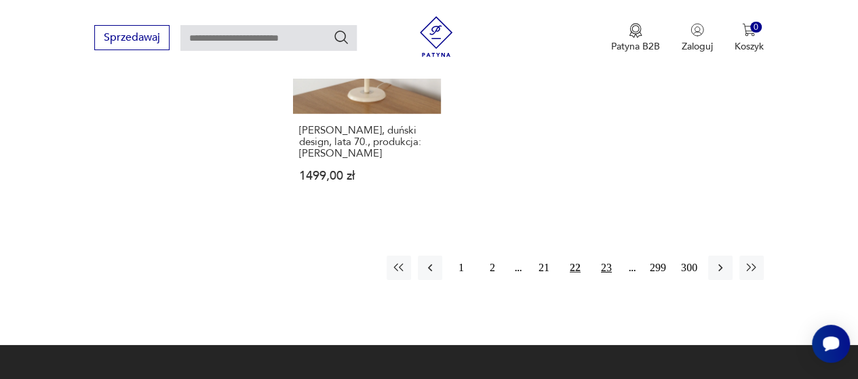
click at [605, 256] on button "23" at bounding box center [606, 268] width 24 height 24
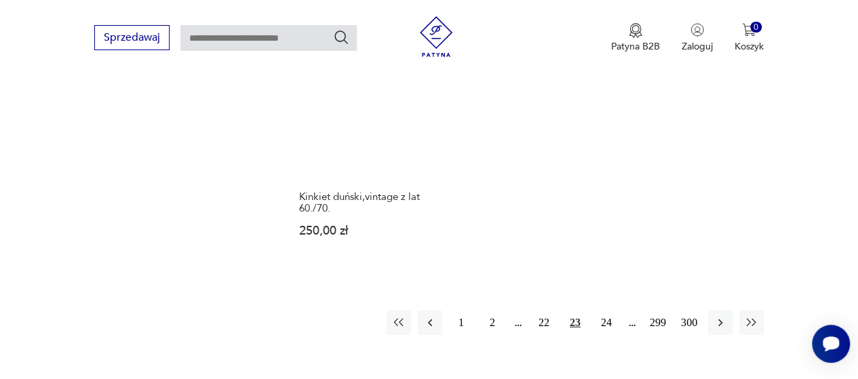
scroll to position [2054, 0]
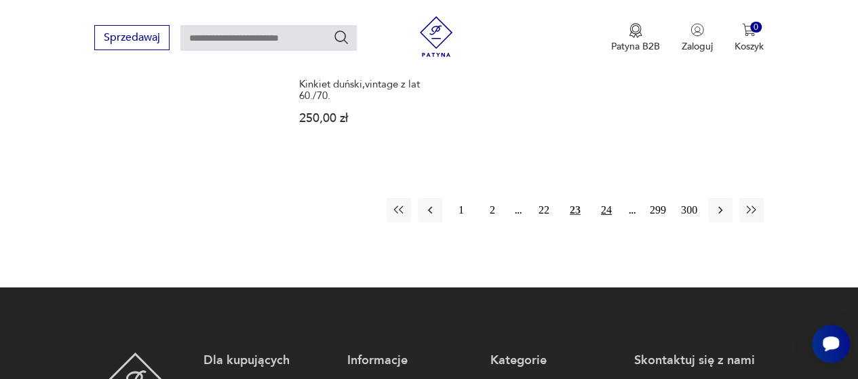
click at [608, 198] on button "24" at bounding box center [606, 210] width 24 height 24
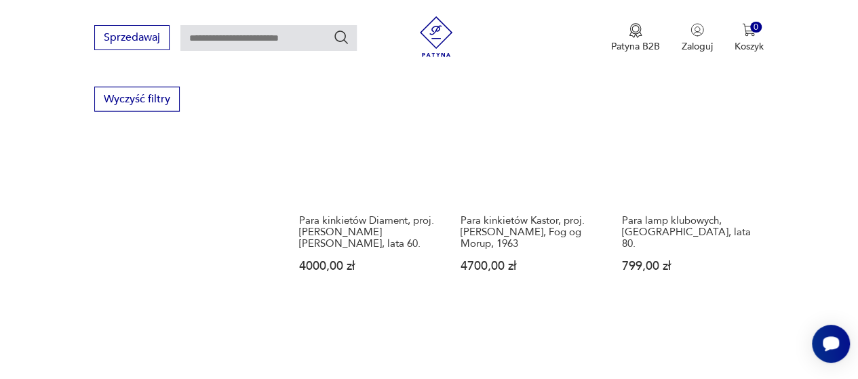
scroll to position [1603, 0]
